Goal: Task Accomplishment & Management: Use online tool/utility

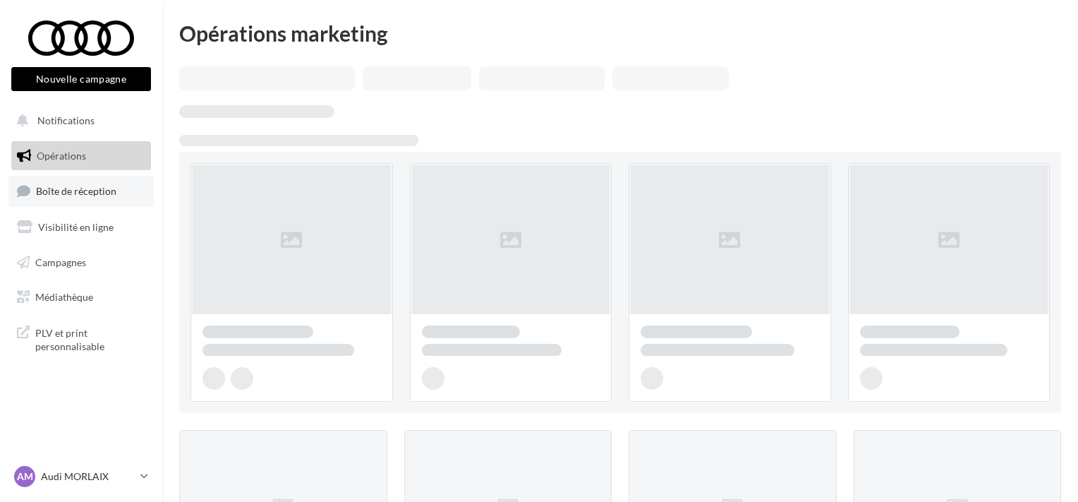
click at [97, 186] on span "Boîte de réception" at bounding box center [76, 191] width 80 height 12
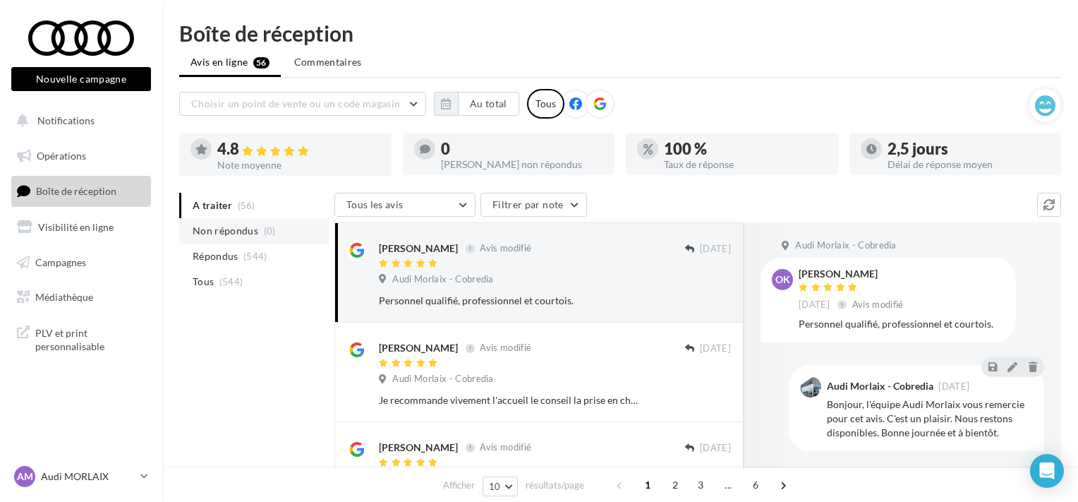
click at [238, 237] on span "Non répondus" at bounding box center [226, 231] width 66 height 14
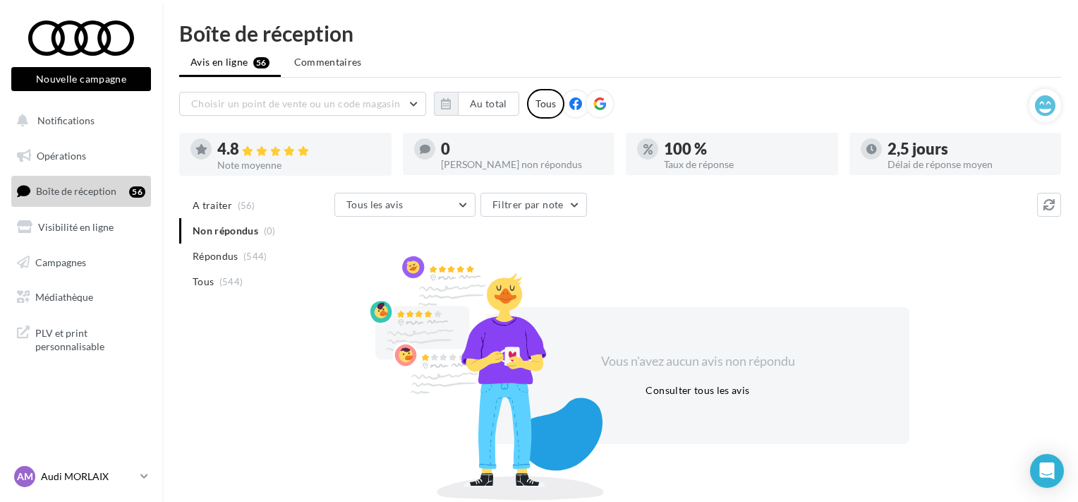
click at [86, 471] on p "Audi MORLAIX" at bounding box center [88, 476] width 94 height 14
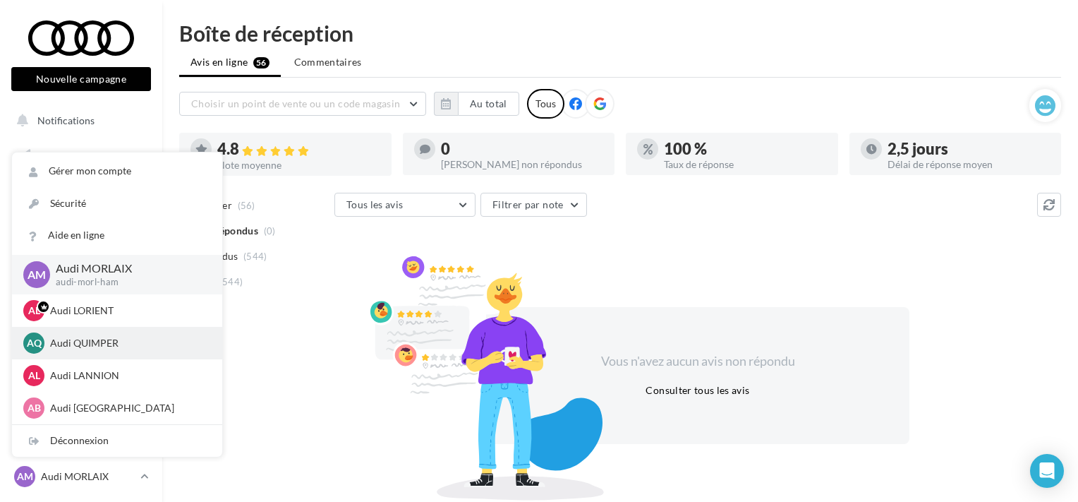
scroll to position [33, 0]
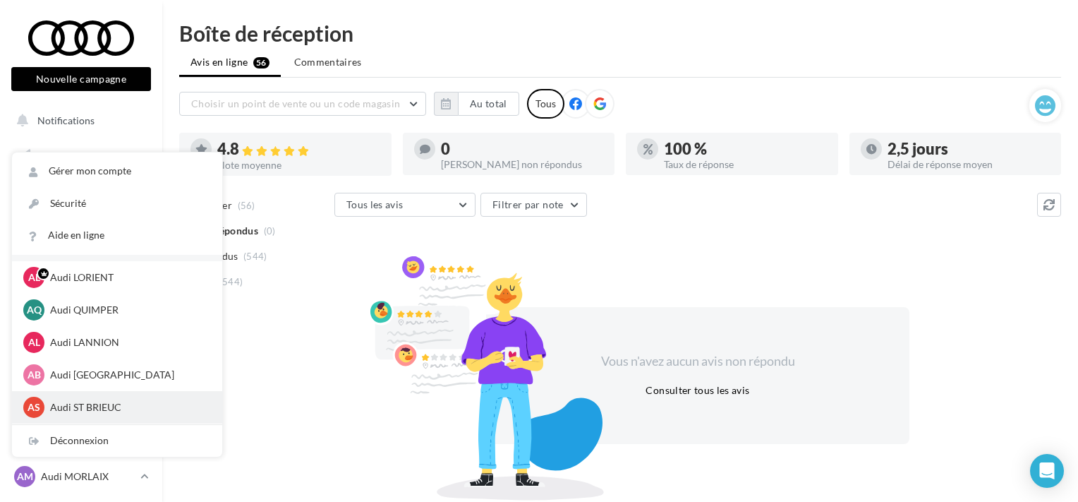
click at [99, 411] on p "Audi ST BRIEUC" at bounding box center [127, 407] width 155 height 14
